Goal: Task Accomplishment & Management: Manage account settings

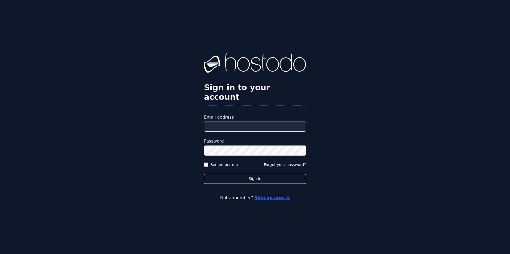
drag, startPoint x: 0, startPoint y: 0, endPoint x: 230, endPoint y: 118, distance: 258.8
click at [230, 121] on input "Email address" at bounding box center [255, 126] width 102 height 10
type input "**********"
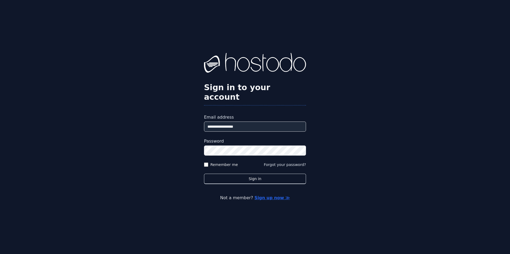
click at [252, 180] on div "**********" at bounding box center [255, 127] width 510 height 254
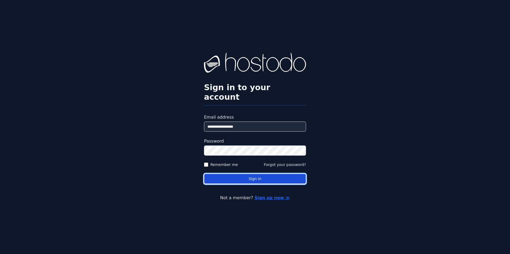
click at [252, 175] on button "Sign in" at bounding box center [255, 179] width 102 height 10
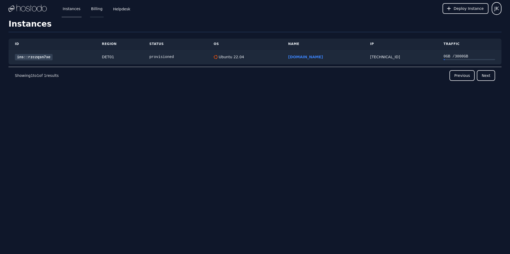
click at [96, 9] on link "Billing" at bounding box center [97, 9] width 14 height 18
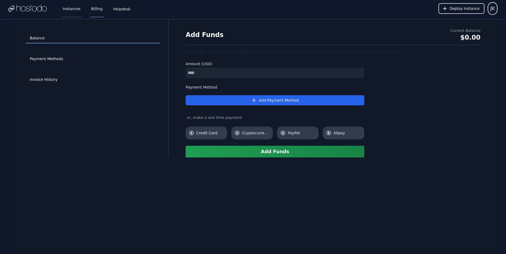
click at [64, 9] on link "Instances" at bounding box center [72, 9] width 20 height 18
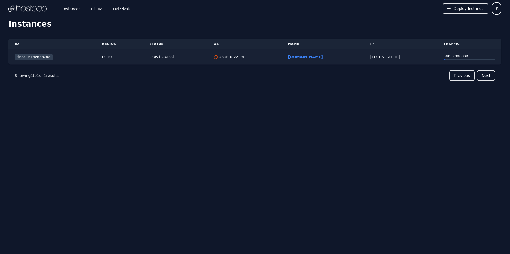
click at [288, 57] on link "[DOMAIN_NAME]" at bounding box center [305, 57] width 35 height 4
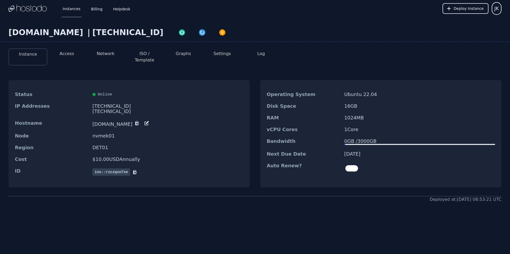
click at [227, 55] on button "Settings" at bounding box center [223, 53] width 18 height 6
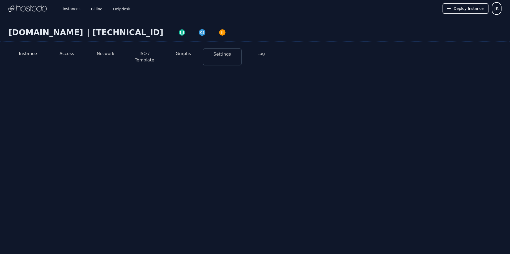
click at [183, 56] on button "Graphs" at bounding box center [183, 53] width 15 height 6
click at [130, 54] on li "ISO / Template" at bounding box center [144, 56] width 39 height 17
click at [136, 54] on button "ISO / Template" at bounding box center [144, 56] width 30 height 13
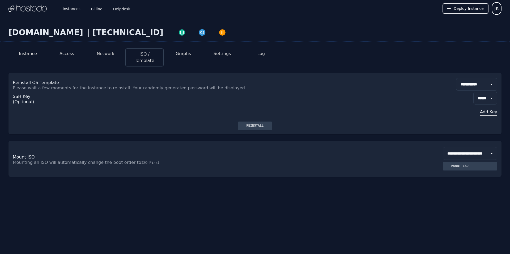
click at [65, 54] on button "Access" at bounding box center [67, 53] width 15 height 6
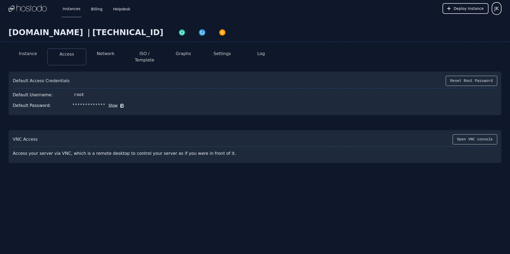
click at [26, 53] on button "Instance" at bounding box center [28, 53] width 18 height 6
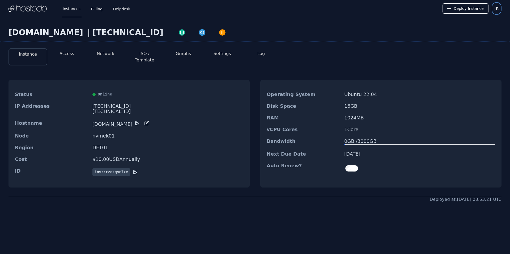
click at [494, 10] on button "JK" at bounding box center [497, 8] width 10 height 13
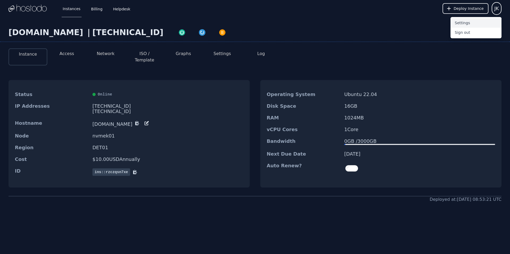
click at [468, 21] on button "Settings" at bounding box center [476, 23] width 51 height 10
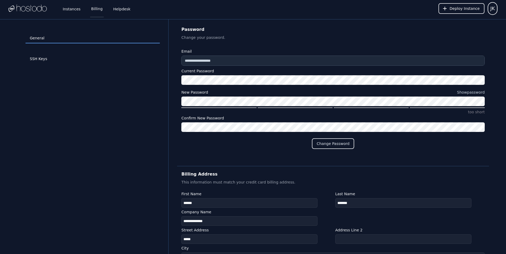
click at [92, 9] on link "Billing" at bounding box center [97, 9] width 14 height 18
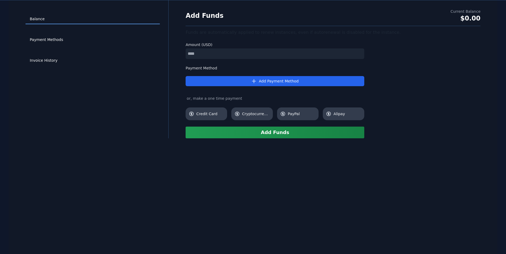
scroll to position [19, 0]
click at [36, 38] on link "Payment Methods" at bounding box center [93, 40] width 134 height 10
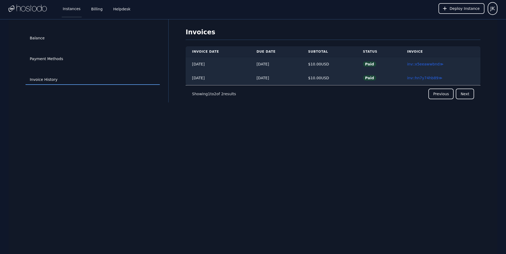
click at [67, 9] on link "Instances" at bounding box center [72, 9] width 20 height 18
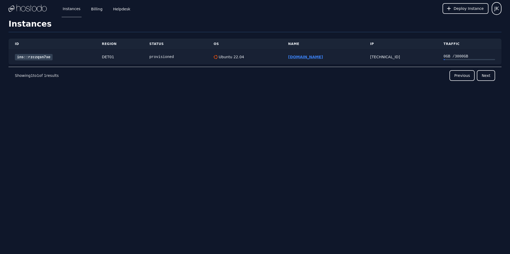
click at [304, 55] on link "[DOMAIN_NAME]" at bounding box center [305, 57] width 35 height 4
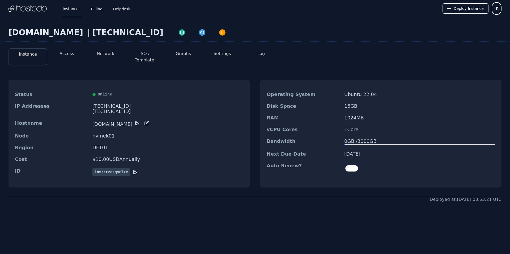
click at [31, 57] on button "Instance" at bounding box center [28, 54] width 18 height 6
click at [66, 56] on button "Access" at bounding box center [67, 53] width 15 height 6
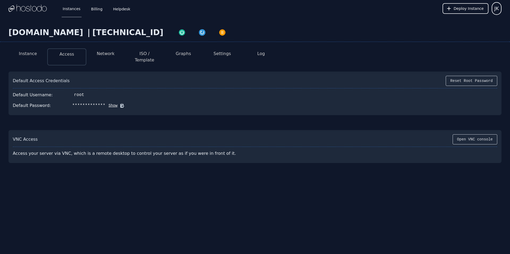
click at [103, 56] on button "Network" at bounding box center [106, 53] width 18 height 6
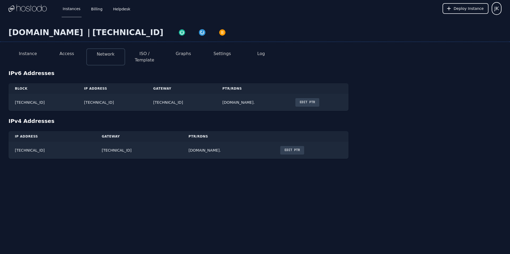
click at [140, 55] on button "ISO / Template" at bounding box center [144, 56] width 30 height 13
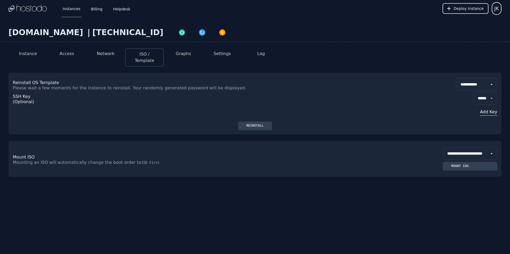
click at [182, 52] on button "Graphs" at bounding box center [183, 53] width 15 height 6
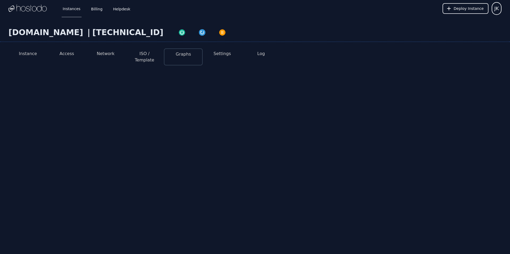
click at [221, 56] on button "Settings" at bounding box center [223, 53] width 18 height 6
click at [260, 55] on button "Log" at bounding box center [261, 53] width 8 height 6
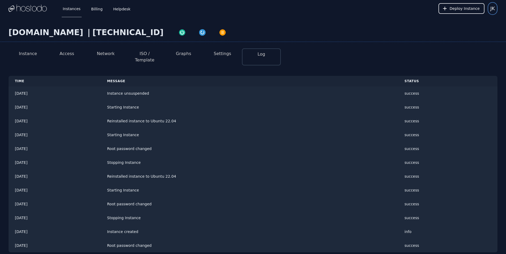
click at [491, 9] on span "JK" at bounding box center [492, 8] width 5 height 7
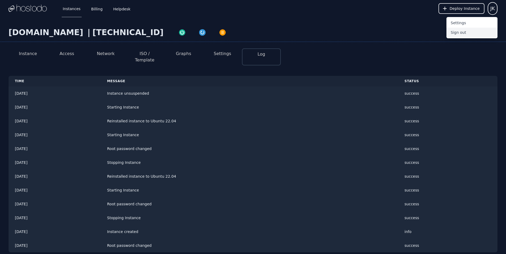
click at [459, 32] on button "Sign out" at bounding box center [471, 33] width 51 height 10
